Goal: Task Accomplishment & Management: Manage account settings

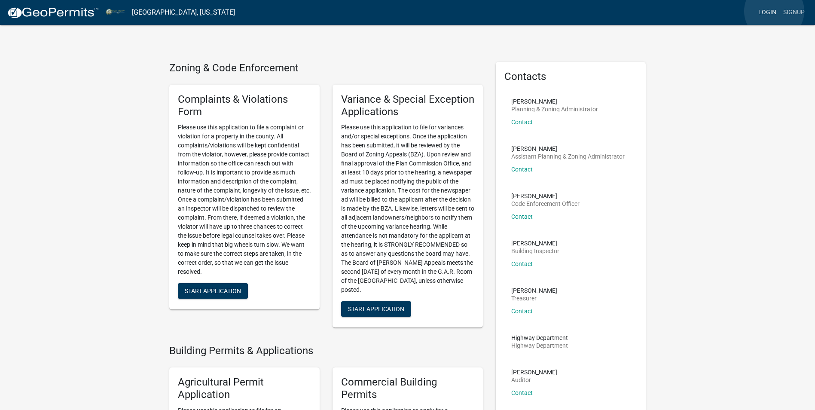
click at [774, 11] on link "Login" at bounding box center [767, 12] width 25 height 16
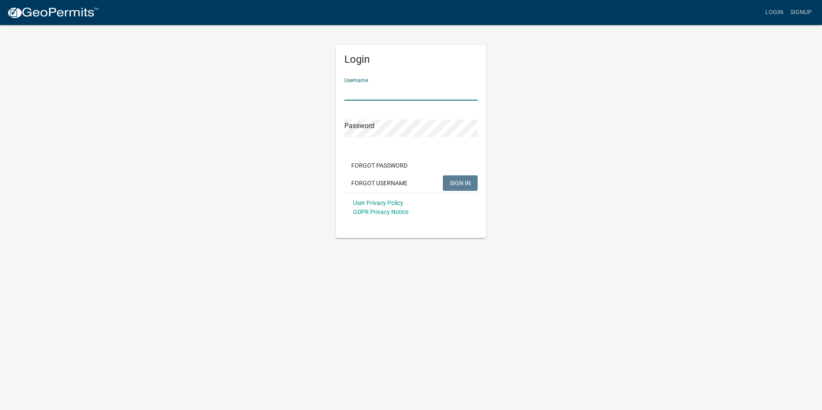
click at [355, 92] on input "Username" at bounding box center [410, 92] width 133 height 18
paste input "[EMAIL_ADDRESS][DOMAIN_NAME]"
type input "[EMAIL_ADDRESS][DOMAIN_NAME]"
click at [465, 190] on button "SIGN IN" at bounding box center [460, 182] width 35 height 15
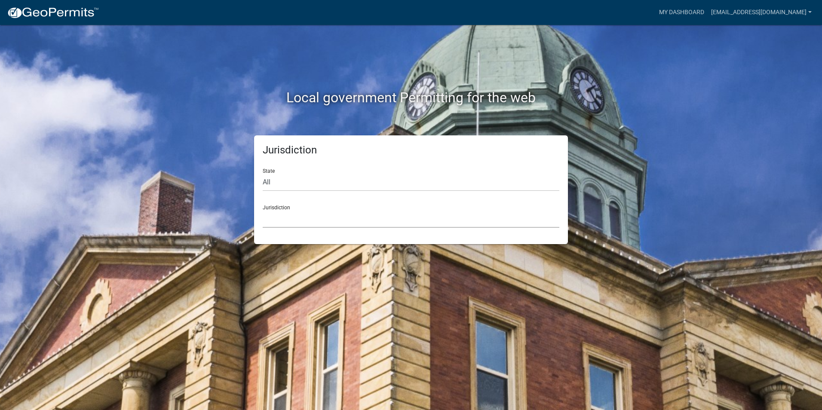
click at [279, 223] on select "[GEOGRAPHIC_DATA], [US_STATE] [GEOGRAPHIC_DATA], [US_STATE][PERSON_NAME][GEOGRA…" at bounding box center [411, 219] width 297 height 18
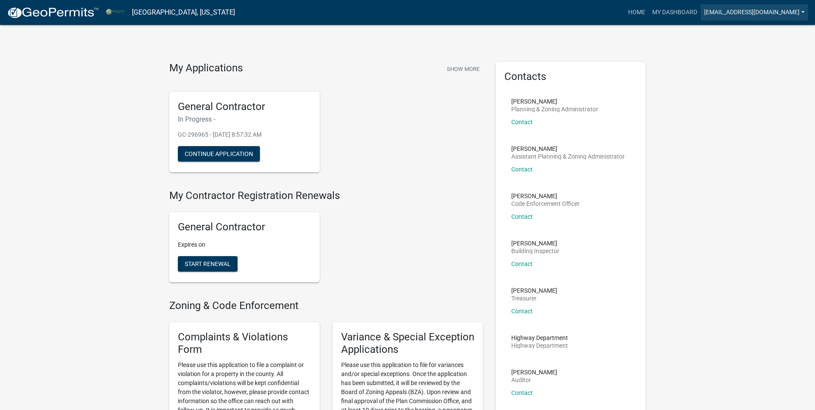
click at [802, 12] on link "[EMAIL_ADDRESS][DOMAIN_NAME]" at bounding box center [754, 12] width 107 height 16
click at [756, 37] on link "Account" at bounding box center [771, 35] width 73 height 21
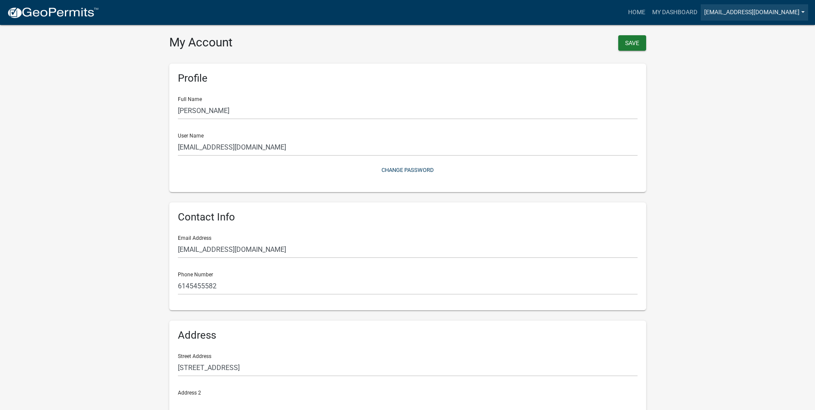
click at [803, 9] on link "[EMAIL_ADDRESS][DOMAIN_NAME]" at bounding box center [754, 12] width 107 height 16
click at [765, 56] on link "Contractor Profile" at bounding box center [771, 56] width 73 height 21
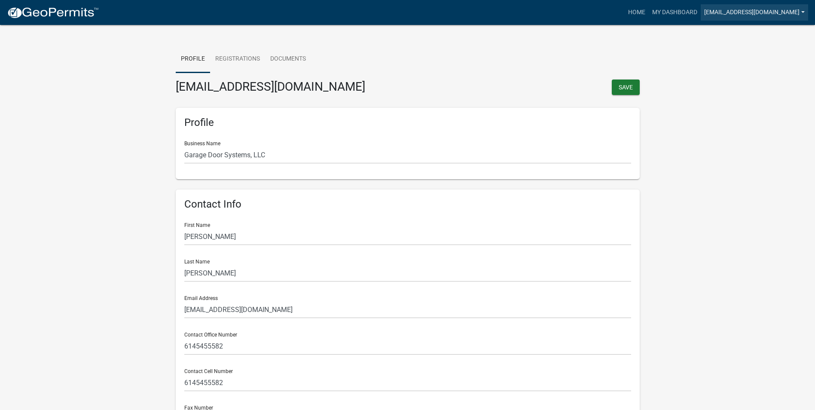
click at [742, 12] on link "[EMAIL_ADDRESS][DOMAIN_NAME]" at bounding box center [754, 12] width 107 height 16
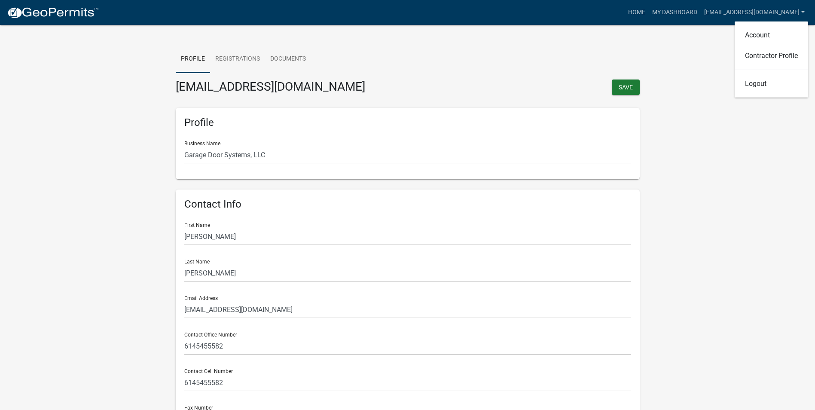
click at [659, 16] on link "My Dashboard" at bounding box center [675, 12] width 52 height 16
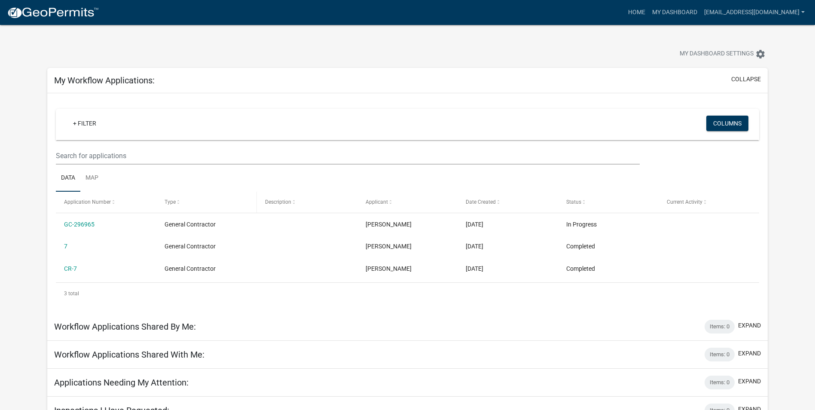
scroll to position [25, 0]
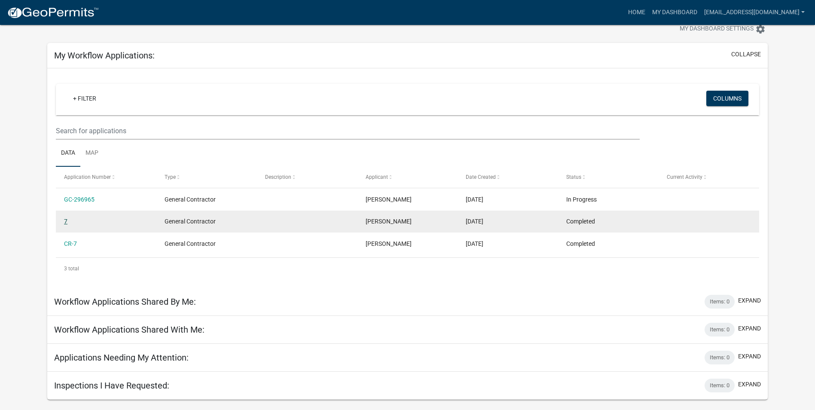
click at [67, 223] on link "7" at bounding box center [65, 221] width 3 height 7
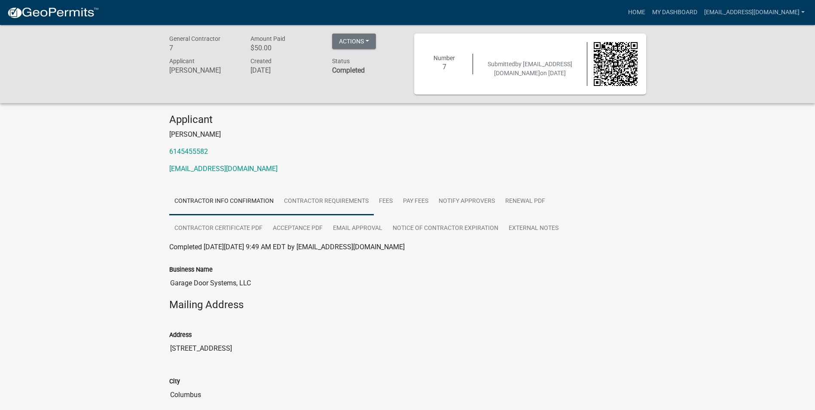
click at [306, 198] on link "Contractor Requirements" at bounding box center [326, 202] width 95 height 28
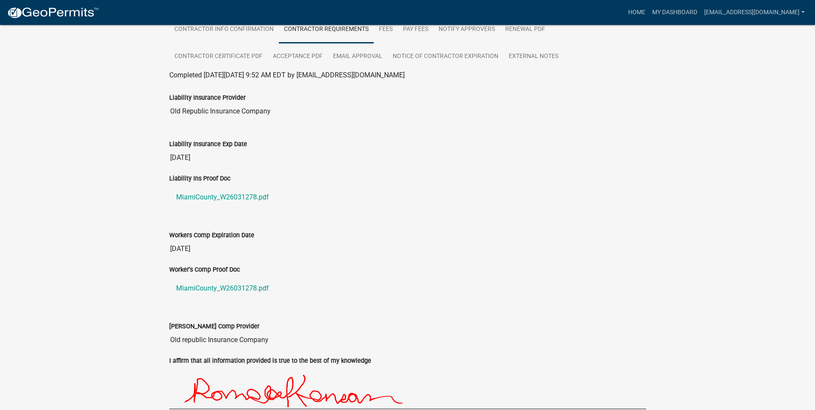
scroll to position [214, 0]
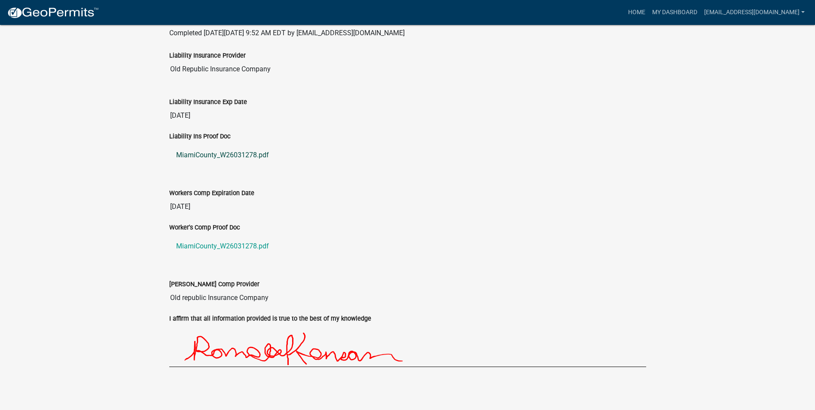
click at [212, 154] on link "MiamiCounty_W26031278.pdf" at bounding box center [407, 155] width 477 height 21
click at [196, 245] on link "MiamiCounty_W26031278.pdf" at bounding box center [407, 246] width 477 height 21
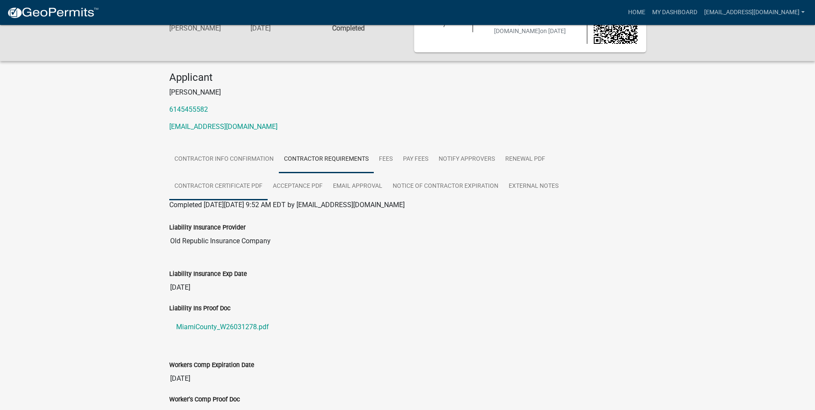
scroll to position [0, 0]
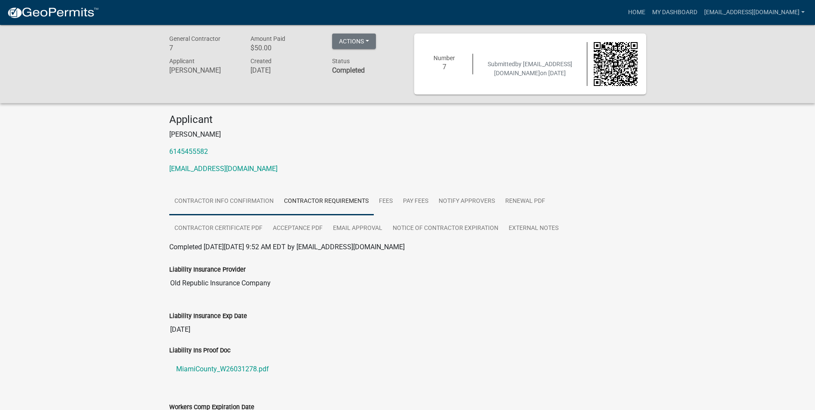
click at [238, 202] on link "Contractor Info Confirmation" at bounding box center [224, 202] width 110 height 28
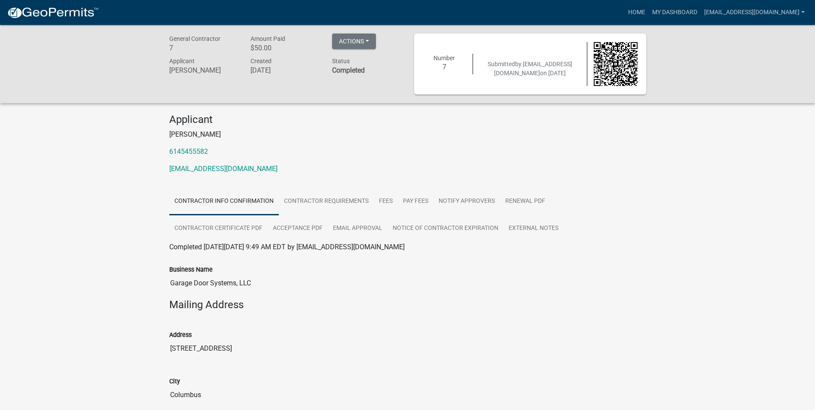
click at [543, 134] on p "[PERSON_NAME]" at bounding box center [407, 134] width 477 height 10
click at [384, 201] on link "Fees" at bounding box center [386, 202] width 24 height 28
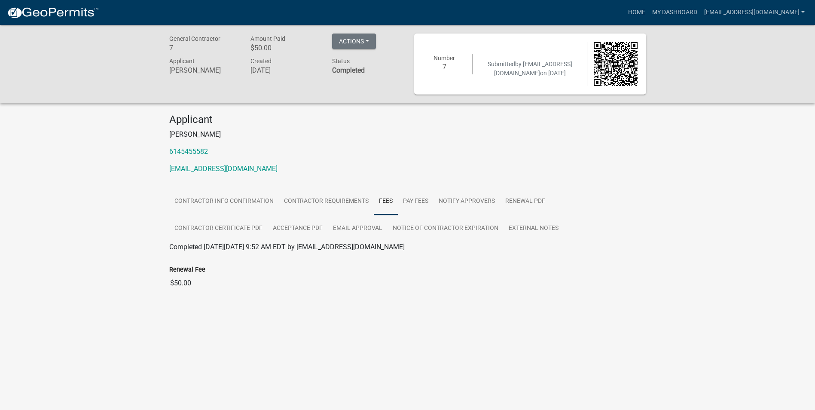
click at [529, 151] on p "6145455582" at bounding box center [407, 152] width 477 height 10
click at [412, 205] on link "Pay Fees" at bounding box center [416, 202] width 36 height 28
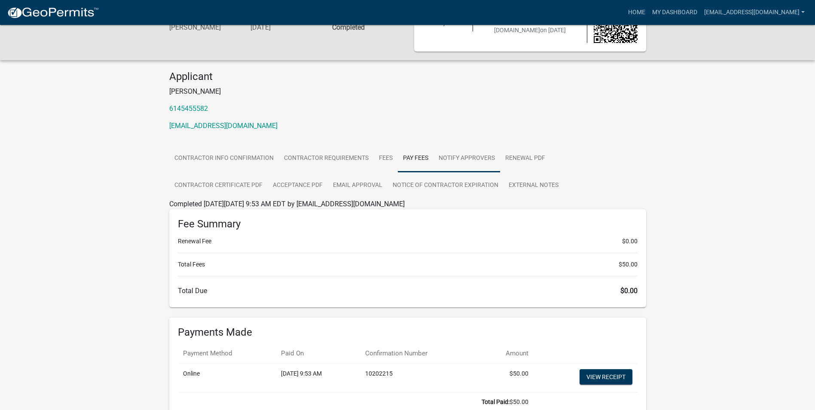
scroll to position [86, 0]
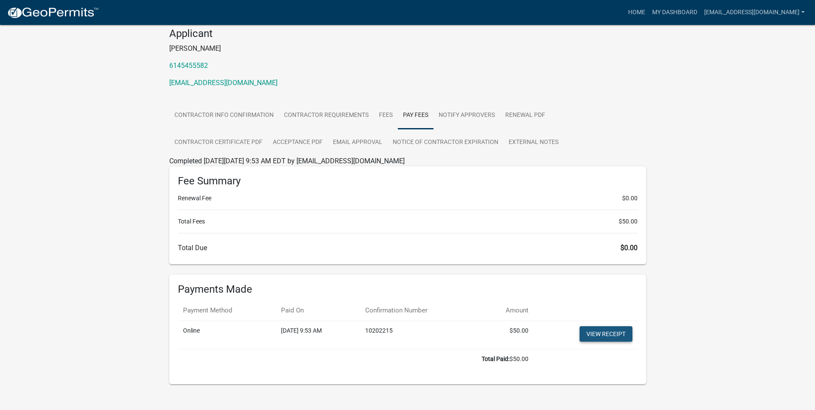
click at [605, 333] on link "View receipt" at bounding box center [606, 333] width 53 height 15
click at [463, 113] on link "Notify Approvers" at bounding box center [467, 116] width 67 height 28
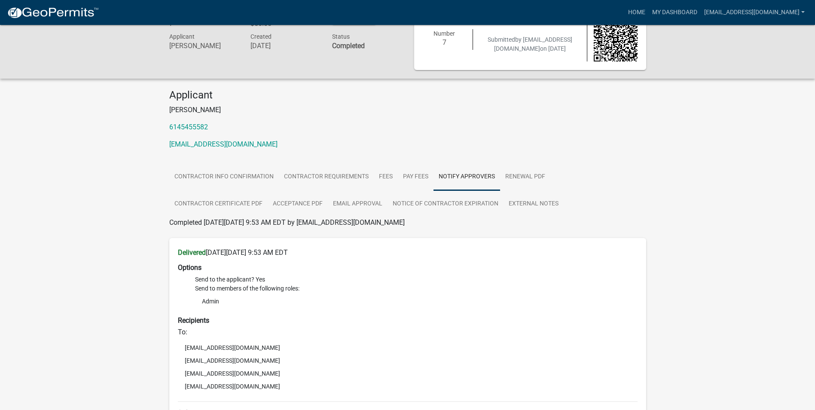
scroll to position [18, 0]
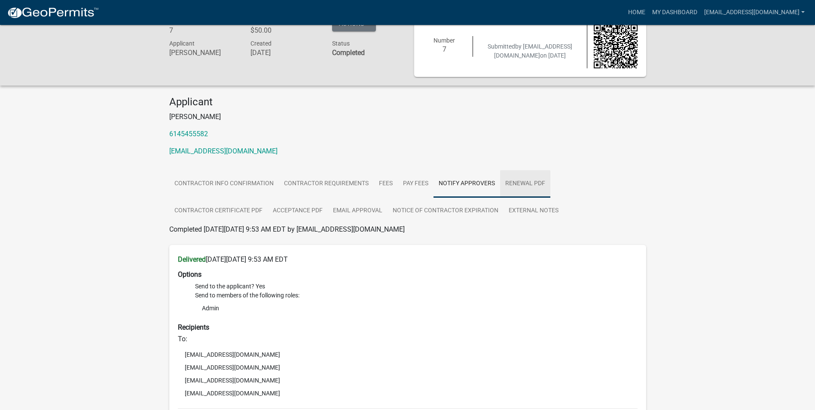
click at [522, 184] on link "Renewal PDF" at bounding box center [525, 184] width 50 height 28
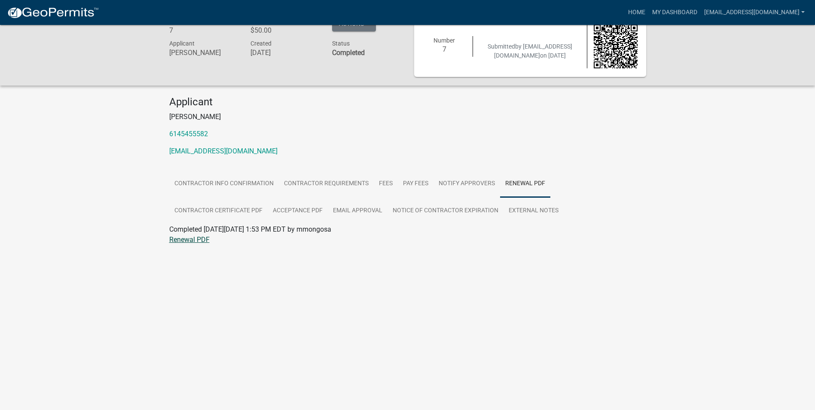
click at [195, 240] on link "Renewal PDF" at bounding box center [189, 240] width 40 height 8
click at [179, 207] on link "Contractor Certificate PDF" at bounding box center [218, 211] width 98 height 28
click at [181, 239] on link "Contractor Certificate PDF" at bounding box center [208, 240] width 79 height 8
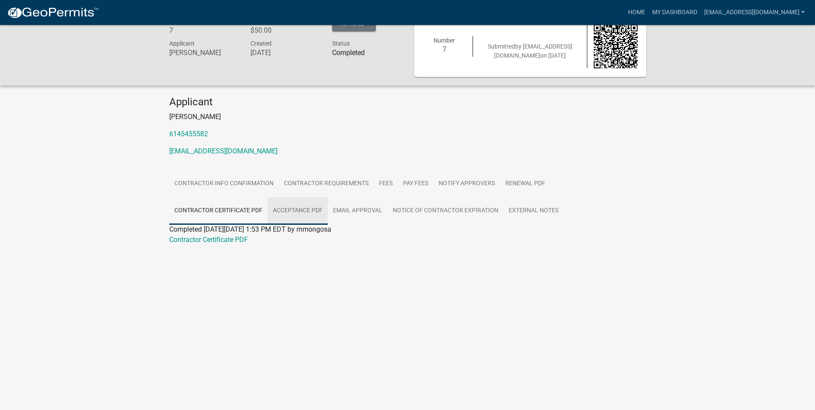
click at [298, 208] on link "Acceptance PDF" at bounding box center [298, 211] width 60 height 28
click at [177, 239] on link "Acceptance PDF" at bounding box center [194, 240] width 50 height 8
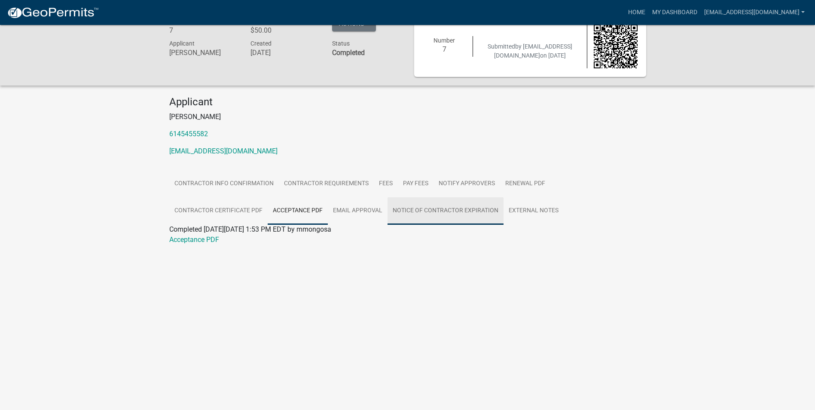
click at [422, 210] on link "Notice of Contractor Expiration" at bounding box center [446, 211] width 116 height 28
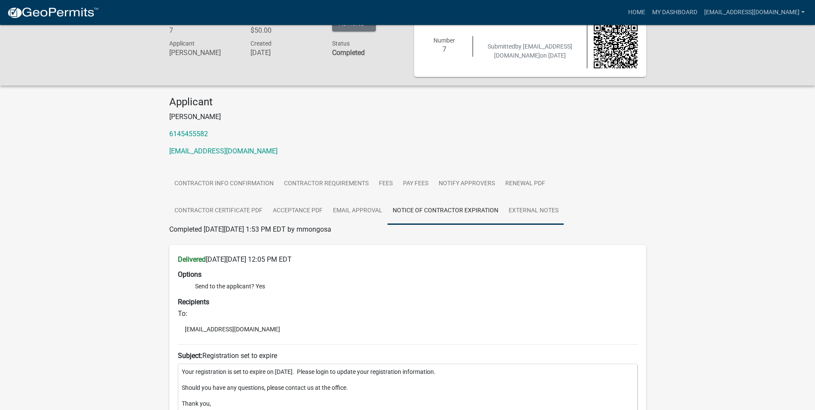
click at [525, 212] on link "External Notes" at bounding box center [534, 211] width 60 height 28
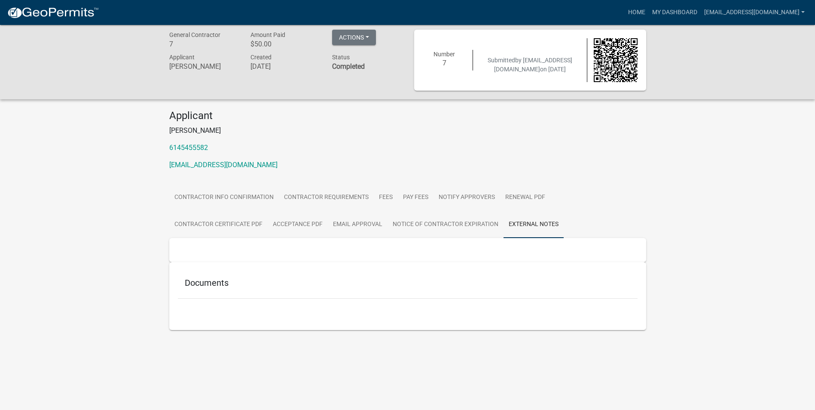
scroll to position [0, 0]
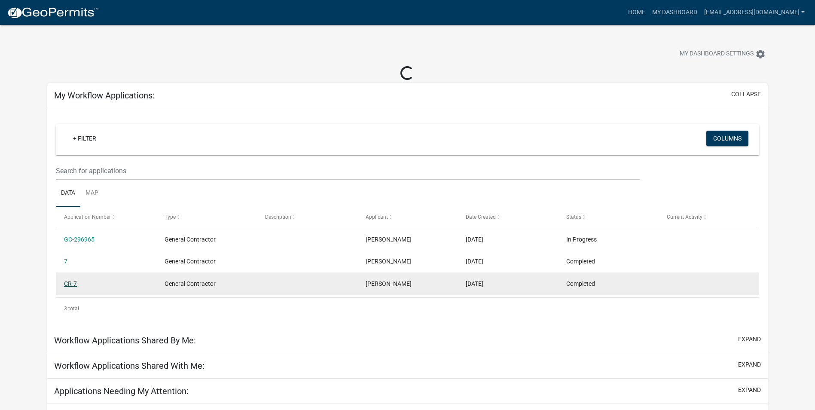
click at [74, 283] on link "CR-7" at bounding box center [70, 283] width 13 height 7
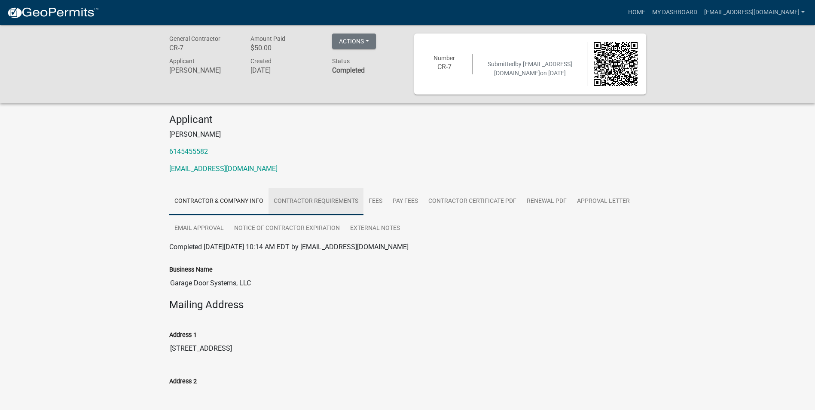
click at [312, 198] on link "Contractor Requirements" at bounding box center [316, 202] width 95 height 28
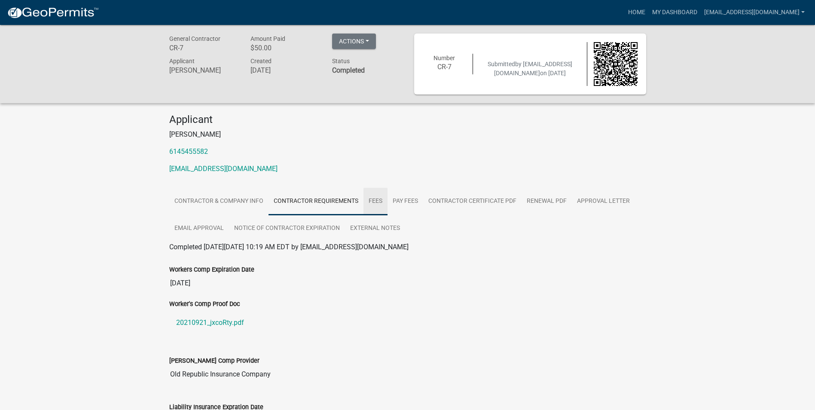
click at [374, 204] on link "Fees" at bounding box center [376, 202] width 24 height 28
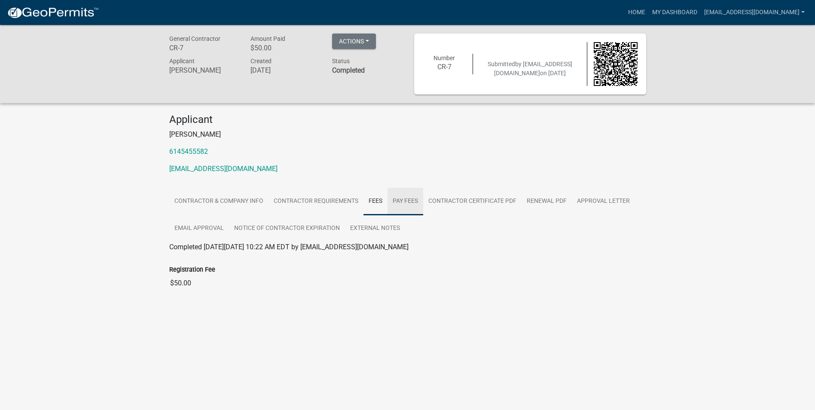
click at [403, 199] on link "Pay Fees" at bounding box center [406, 202] width 36 height 28
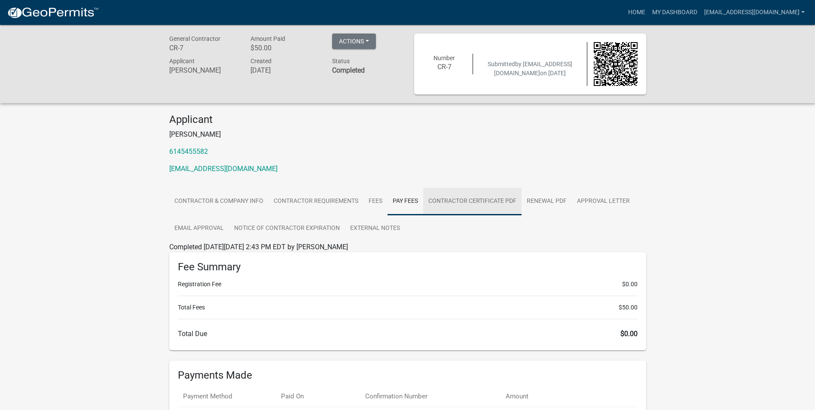
click at [453, 200] on link "Contractor Certificate PDF" at bounding box center [472, 202] width 98 height 28
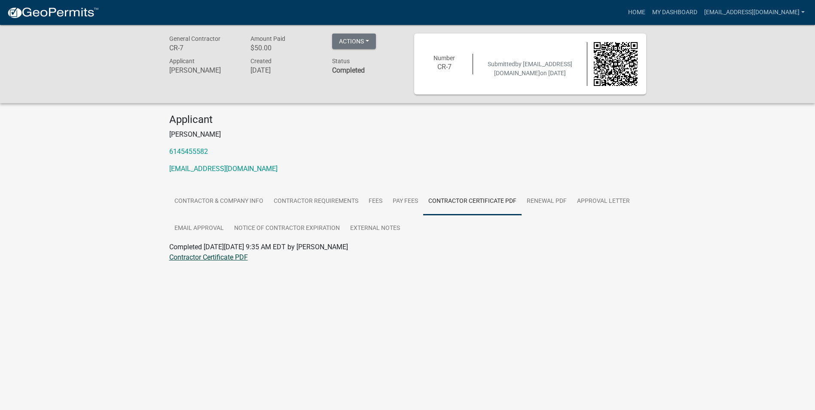
click at [211, 259] on link "Contractor Certificate PDF" at bounding box center [208, 257] width 79 height 8
click at [539, 202] on link "Renewal PDF" at bounding box center [547, 202] width 50 height 28
click at [185, 260] on link "Renewal PDF" at bounding box center [189, 257] width 40 height 8
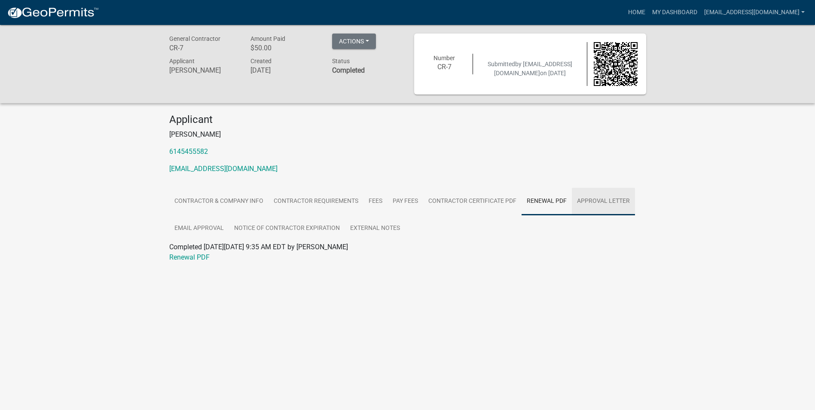
click at [596, 201] on link "Approval Letter" at bounding box center [603, 202] width 63 height 28
click at [180, 261] on div "Approval Letter" at bounding box center [408, 257] width 490 height 10
click at [180, 258] on link "Approval Letter" at bounding box center [192, 257] width 46 height 8
click at [366, 37] on button "Actions" at bounding box center [354, 41] width 44 height 15
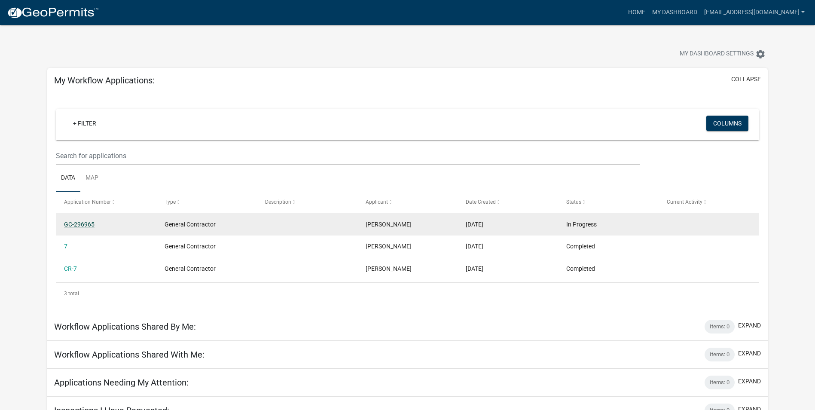
click at [84, 223] on link "GC-296965" at bounding box center [79, 224] width 31 height 7
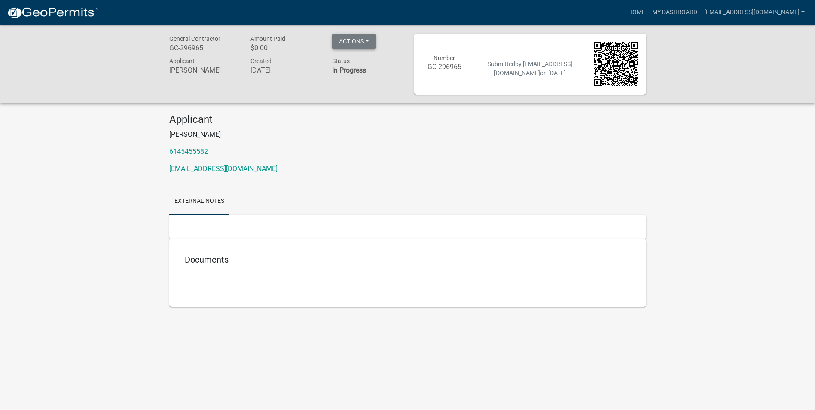
click at [367, 41] on button "Actions" at bounding box center [354, 41] width 44 height 15
click at [367, 42] on button "Actions" at bounding box center [354, 41] width 44 height 15
click at [370, 38] on button "Actions" at bounding box center [354, 41] width 44 height 15
click at [360, 65] on link "Printer Friendly" at bounding box center [366, 63] width 69 height 21
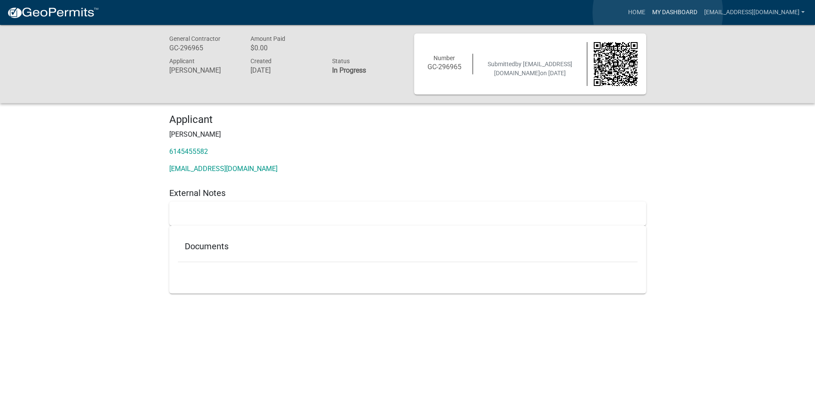
click at [658, 12] on link "My Dashboard" at bounding box center [675, 12] width 52 height 16
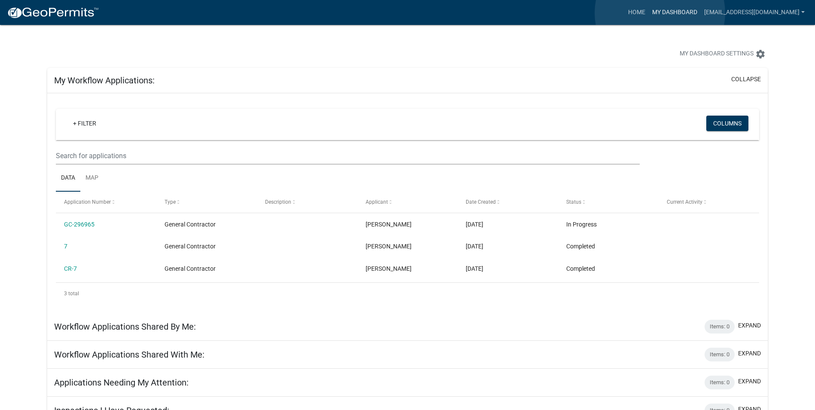
click at [660, 13] on link "My Dashboard" at bounding box center [675, 12] width 52 height 16
click at [677, 11] on link "My Dashboard" at bounding box center [675, 12] width 52 height 16
click at [701, 13] on link "[EMAIL_ADDRESS][DOMAIN_NAME]" at bounding box center [754, 12] width 107 height 16
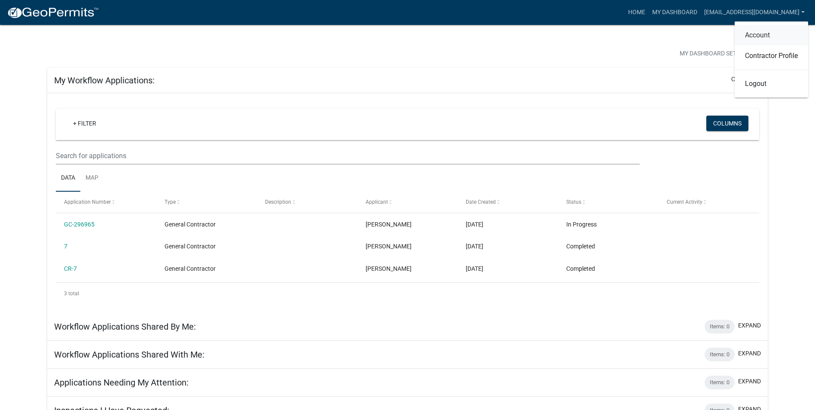
click at [749, 34] on link "Account" at bounding box center [771, 35] width 73 height 21
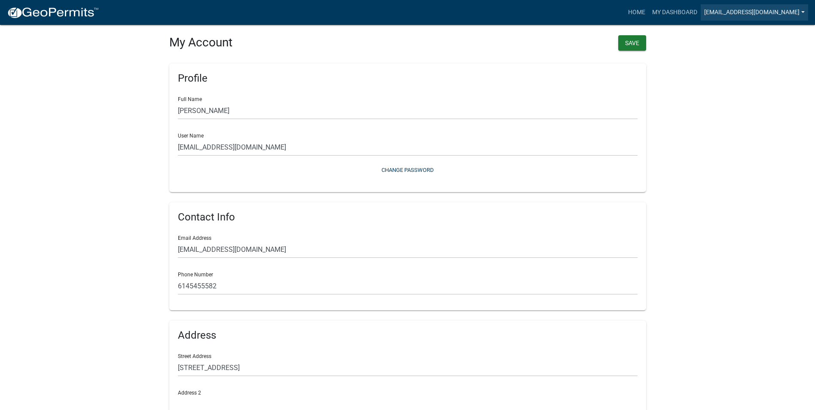
click at [712, 14] on link "[EMAIL_ADDRESS][DOMAIN_NAME]" at bounding box center [754, 12] width 107 height 16
click at [748, 53] on link "Contractor Profile" at bounding box center [771, 56] width 73 height 21
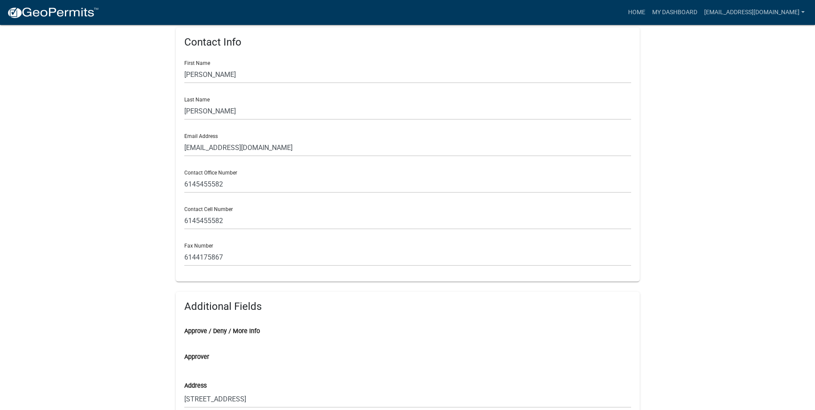
scroll to position [172, 0]
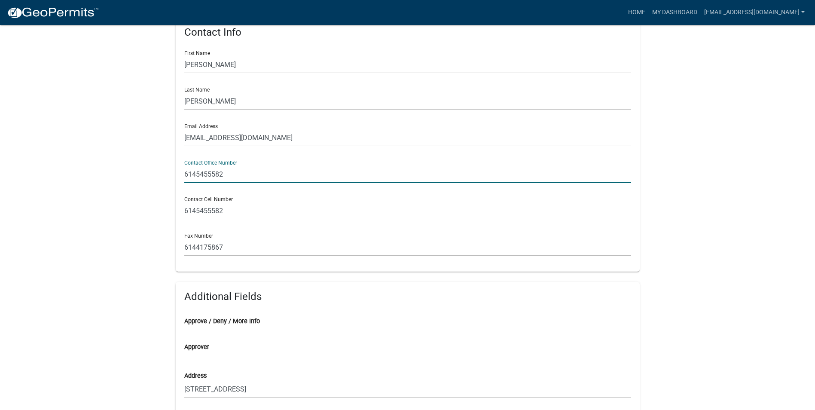
drag, startPoint x: 196, startPoint y: 172, endPoint x: 225, endPoint y: 173, distance: 28.4
click at [225, 173] on input "6145455582" at bounding box center [407, 174] width 447 height 18
type input "614-221-3399"
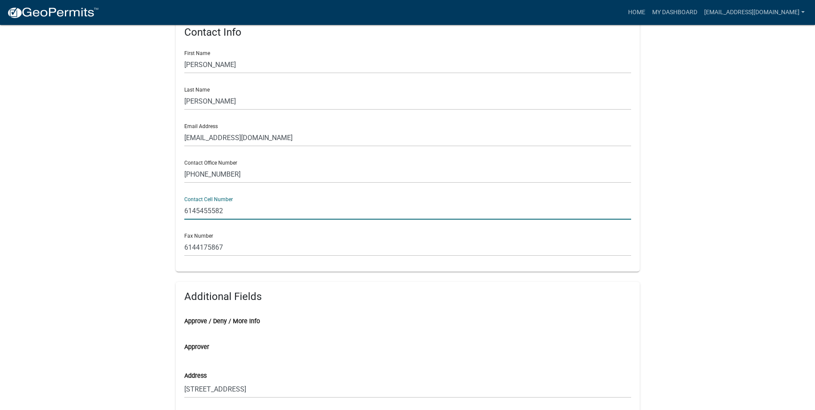
click at [227, 211] on input "6145455582" at bounding box center [407, 211] width 447 height 18
drag, startPoint x: 223, startPoint y: 208, endPoint x: 197, endPoint y: 209, distance: 25.8
click at [197, 209] on input "6145455582" at bounding box center [407, 211] width 447 height 18
type input "614"
drag, startPoint x: 209, startPoint y: 212, endPoint x: 180, endPoint y: 209, distance: 29.4
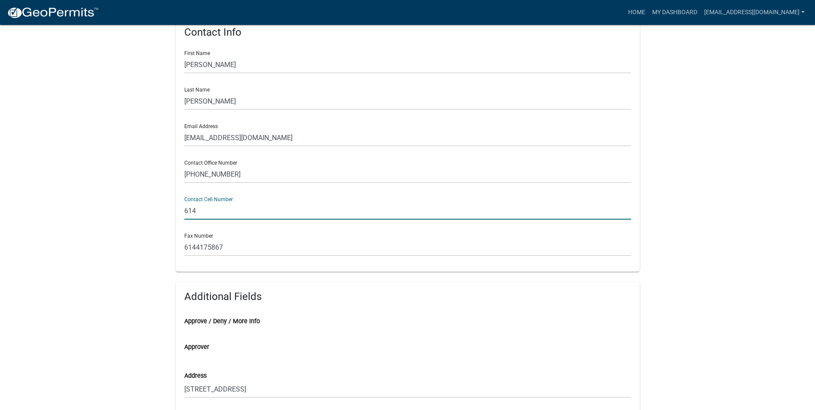
click at [180, 209] on div "Contact Info First Name Pamela Last Name Henson Email Address businesslicenses@…" at bounding box center [408, 145] width 464 height 254
type input "N/A"
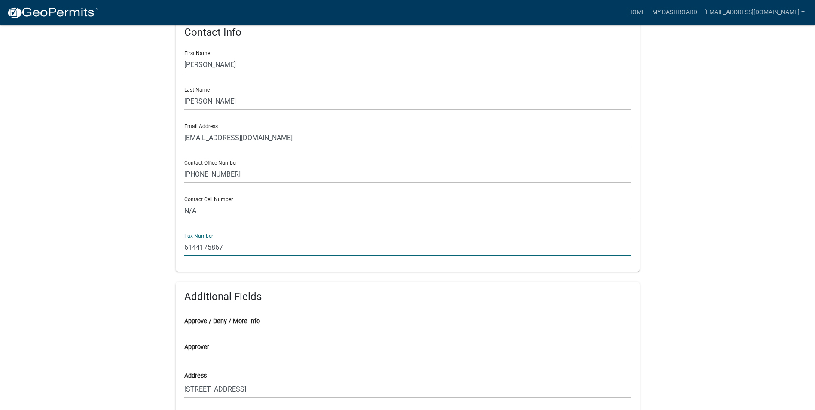
drag, startPoint x: 231, startPoint y: 248, endPoint x: 196, endPoint y: 244, distance: 35.6
click at [196, 244] on input "6144175867" at bounding box center [407, 248] width 447 height 18
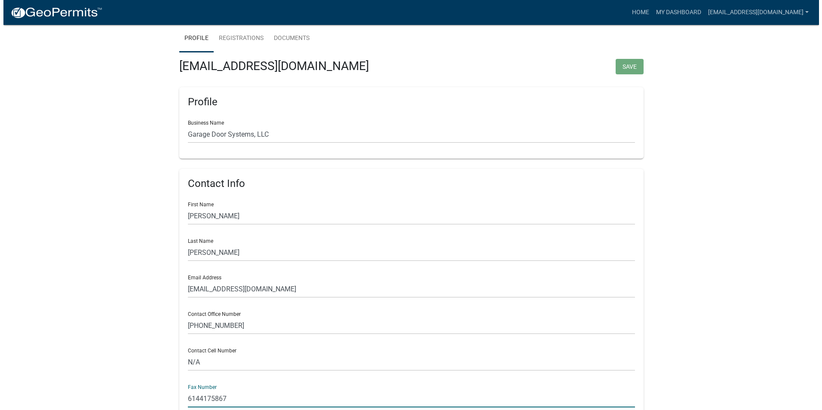
scroll to position [0, 0]
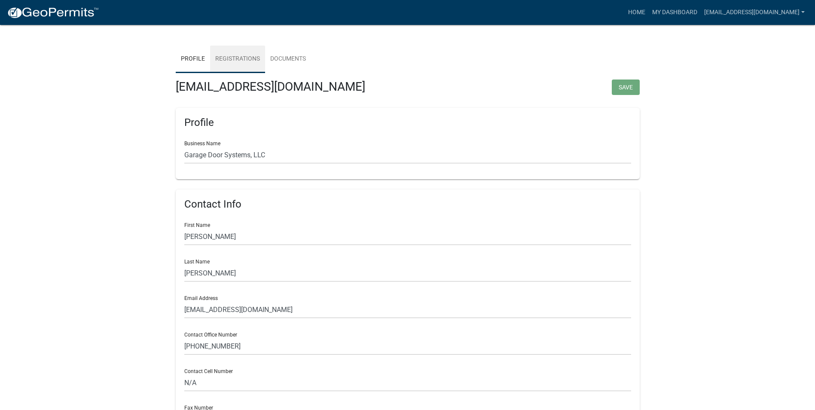
click at [244, 59] on link "Registrations" at bounding box center [237, 60] width 55 height 28
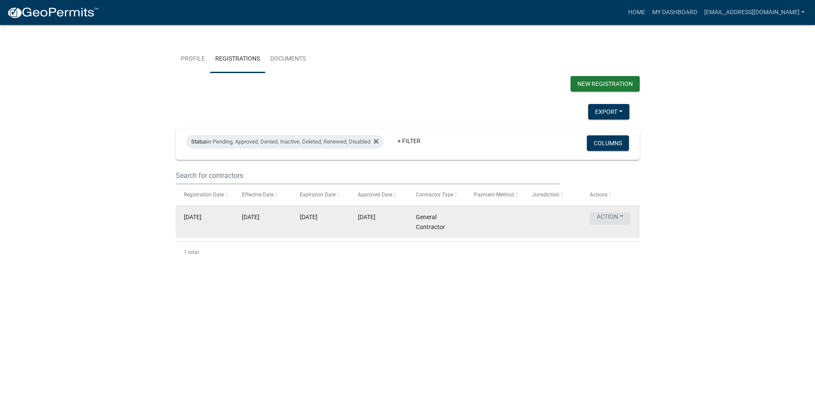
click at [616, 225] on button "Action" at bounding box center [610, 218] width 40 height 12
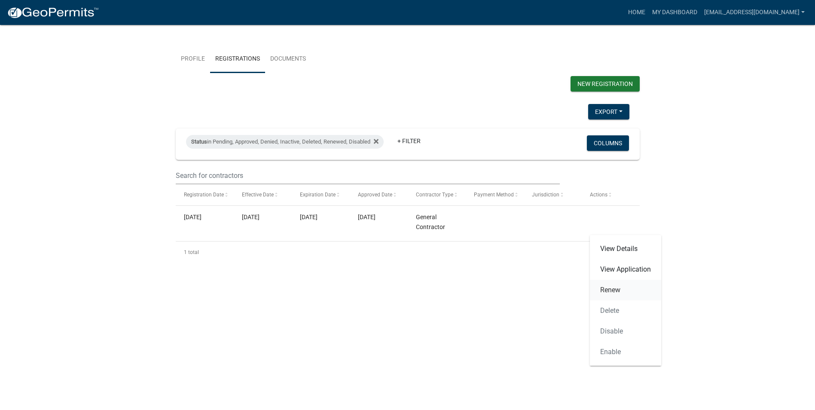
click at [610, 288] on link "Renew" at bounding box center [625, 290] width 71 height 21
